Goal: Task Accomplishment & Management: Use online tool/utility

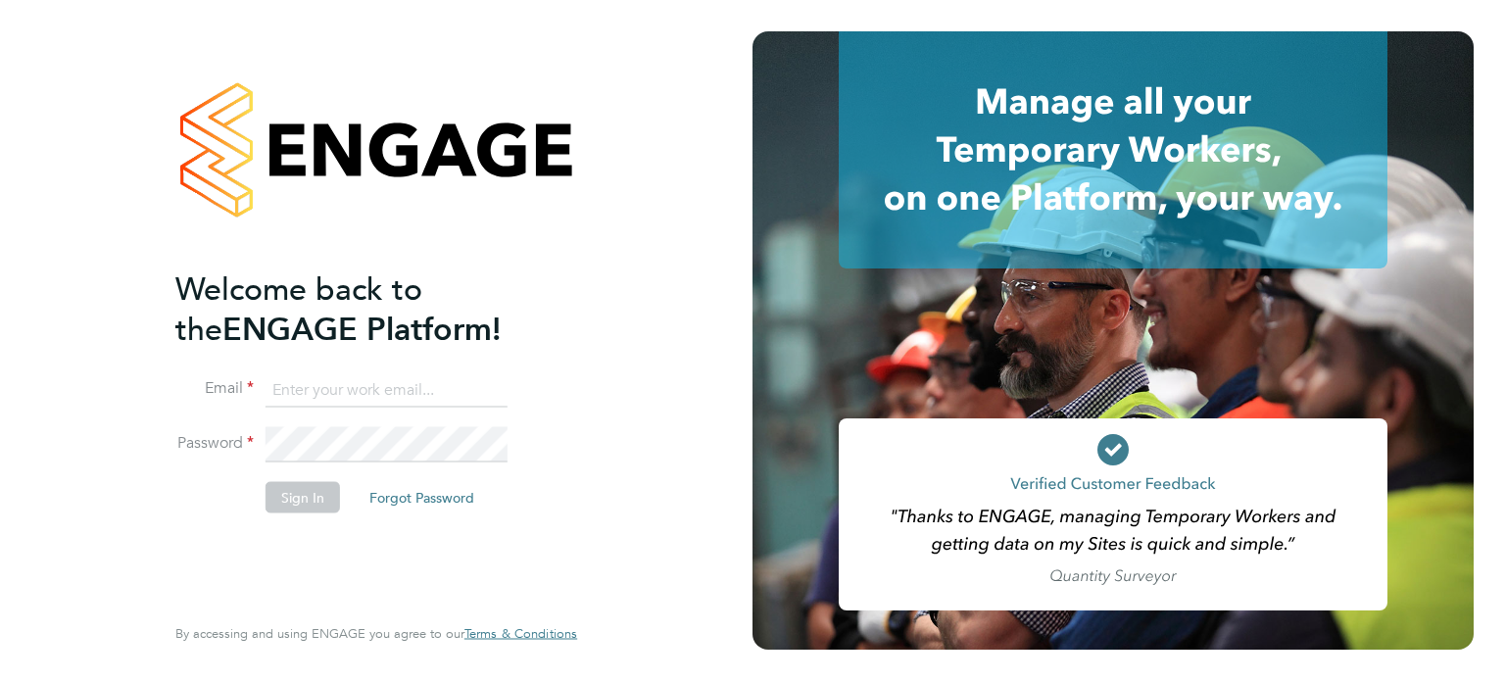
type input "hannah.mitchell@randstad.co.uk"
click at [294, 497] on button "Sign In" at bounding box center [303, 496] width 74 height 31
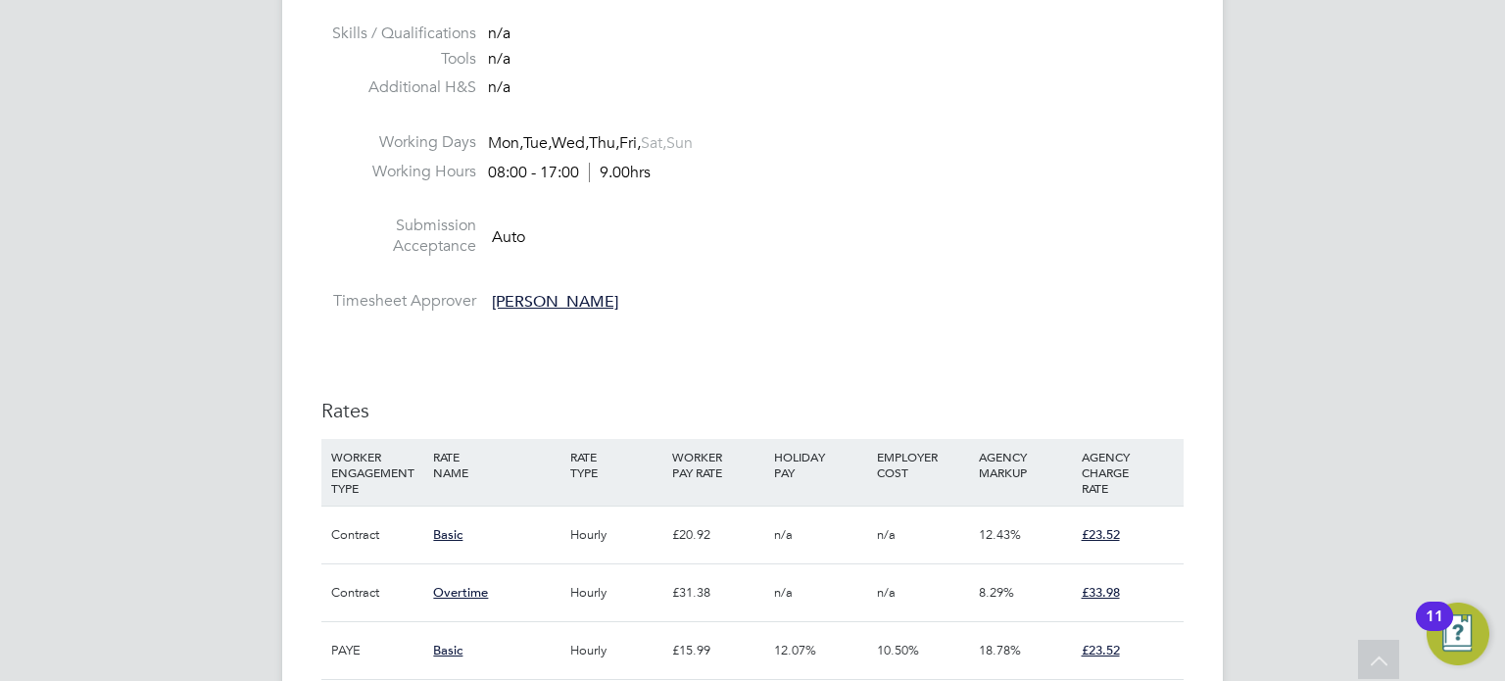
scroll to position [1074, 0]
